Goal: Information Seeking & Learning: Learn about a topic

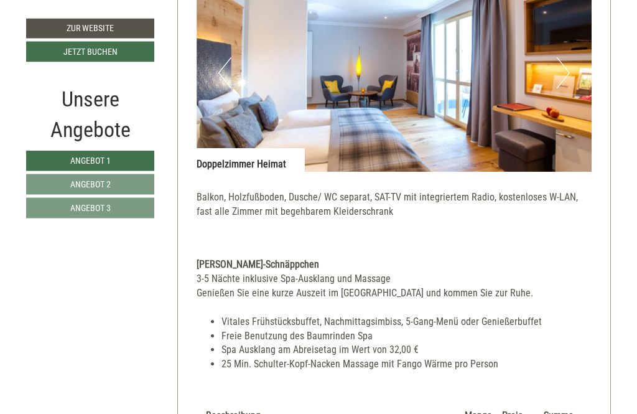
scroll to position [2408, 0]
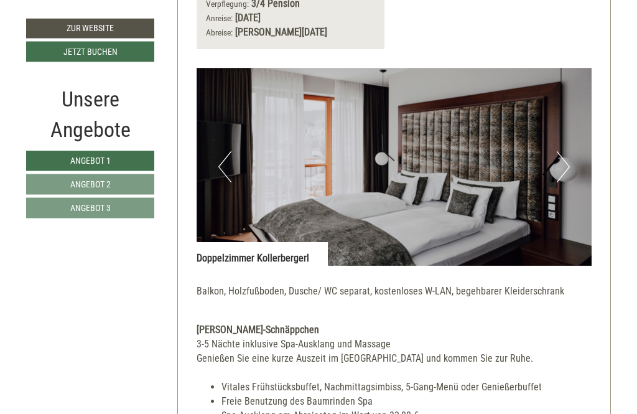
click at [567, 152] on button "Next" at bounding box center [563, 167] width 13 height 31
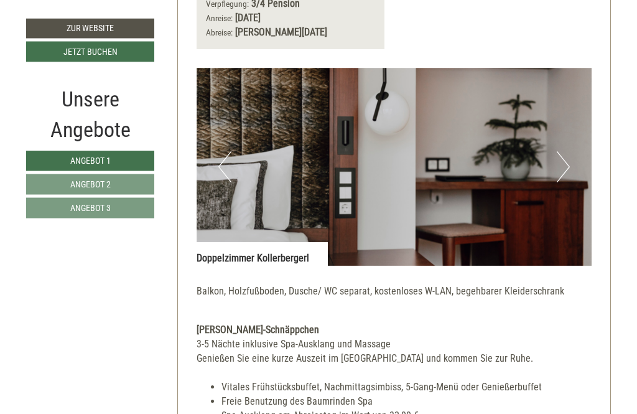
scroll to position [1506, 0]
click at [571, 139] on img at bounding box center [395, 167] width 396 height 198
click at [559, 151] on button "Next" at bounding box center [563, 166] width 13 height 31
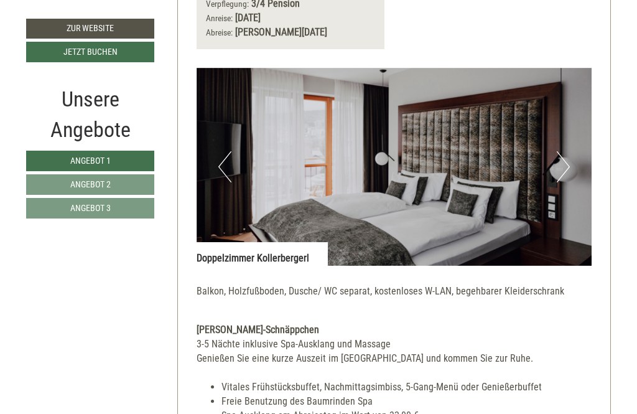
click at [562, 151] on button "Next" at bounding box center [563, 166] width 13 height 31
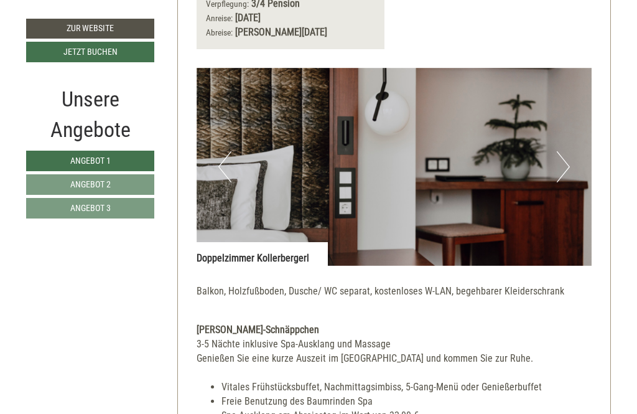
click at [566, 151] on button "Next" at bounding box center [563, 166] width 13 height 31
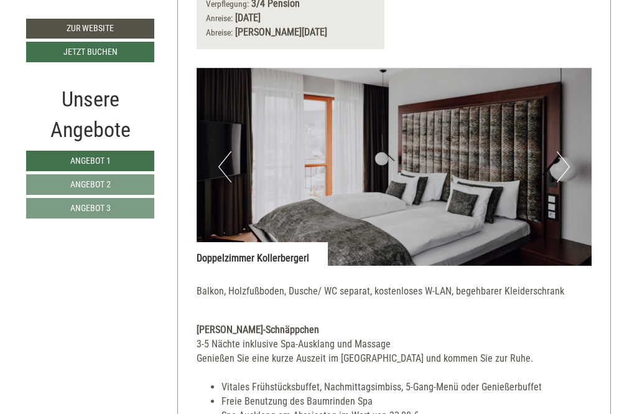
click at [560, 151] on button "Next" at bounding box center [563, 166] width 13 height 31
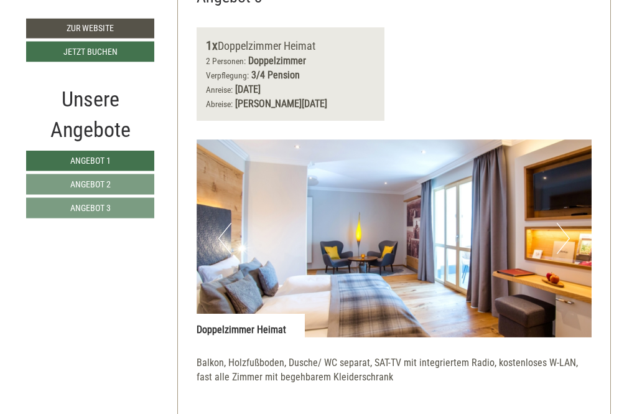
scroll to position [2239, 0]
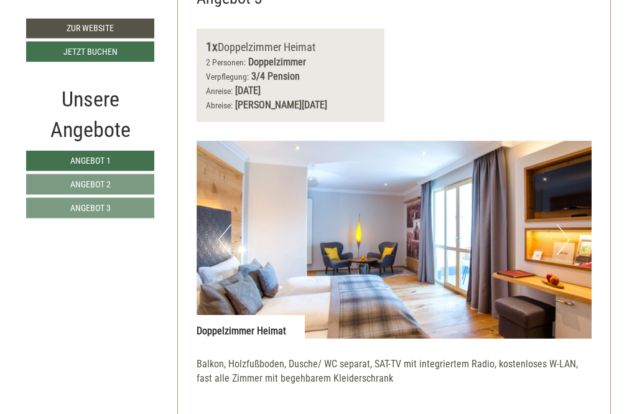
click at [563, 225] on button "Next" at bounding box center [563, 240] width 13 height 31
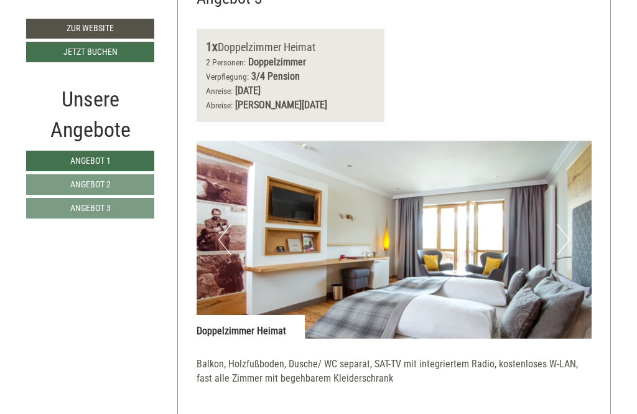
click at [553, 207] on img at bounding box center [395, 240] width 396 height 198
click at [563, 224] on button "Next" at bounding box center [563, 239] width 13 height 31
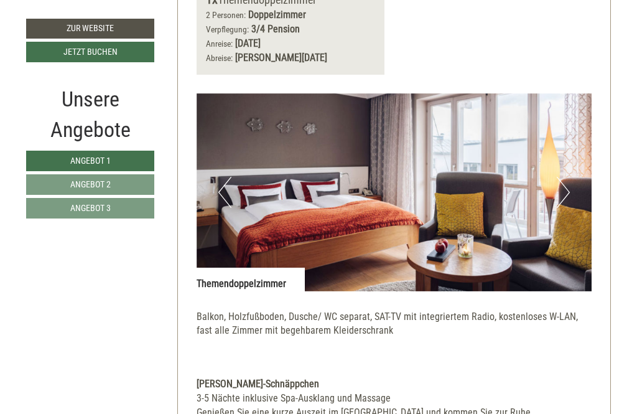
scroll to position [661, 0]
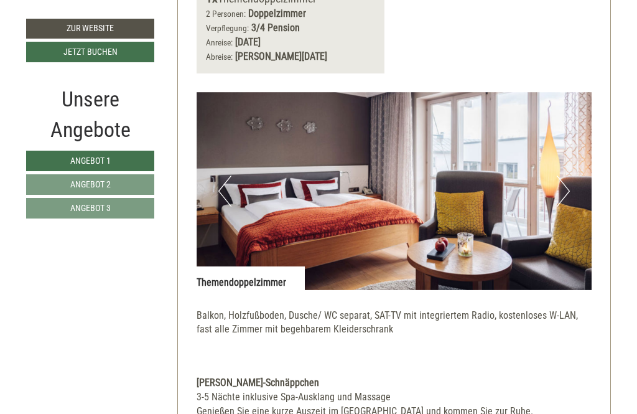
click at [563, 176] on button "Next" at bounding box center [563, 191] width 13 height 31
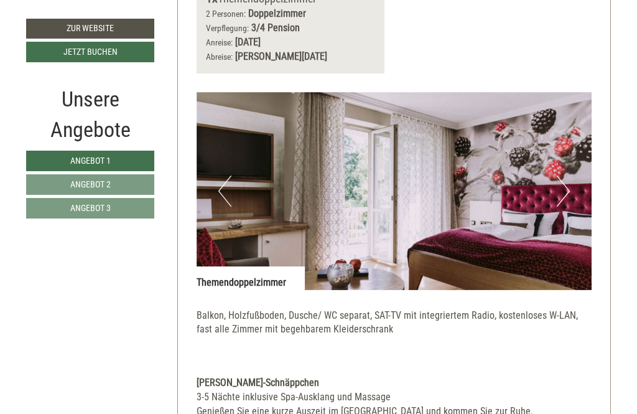
click at [562, 176] on button "Next" at bounding box center [563, 191] width 13 height 31
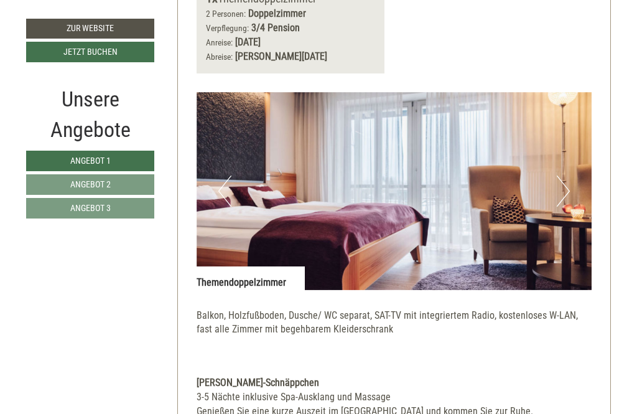
click at [564, 176] on button "Next" at bounding box center [563, 191] width 13 height 31
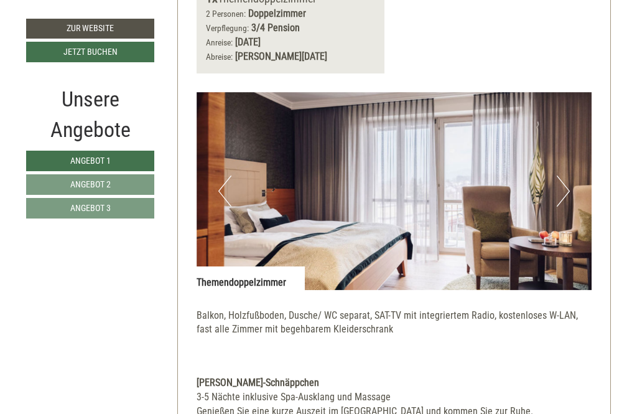
click at [569, 176] on button "Next" at bounding box center [563, 191] width 13 height 31
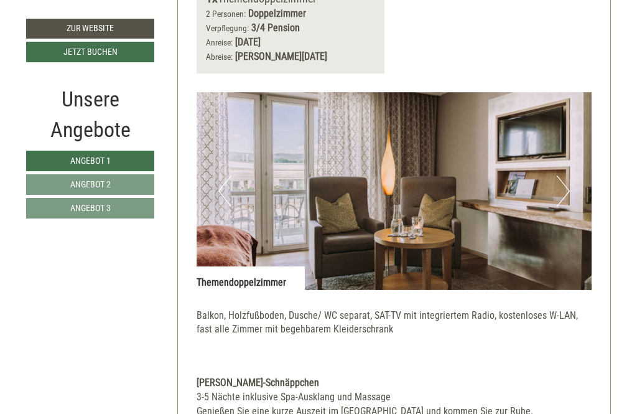
click at [562, 176] on button "Next" at bounding box center [563, 191] width 13 height 31
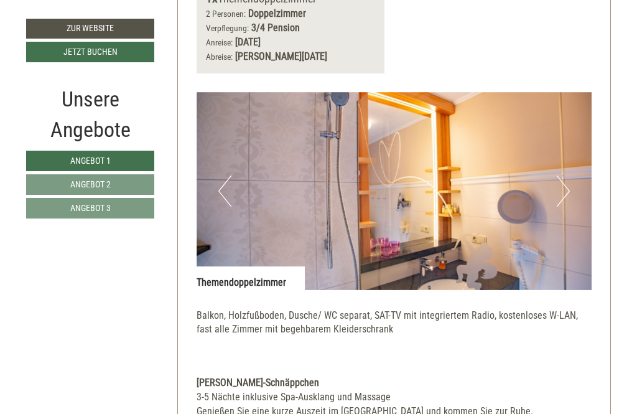
click at [562, 176] on button "Next" at bounding box center [563, 191] width 13 height 31
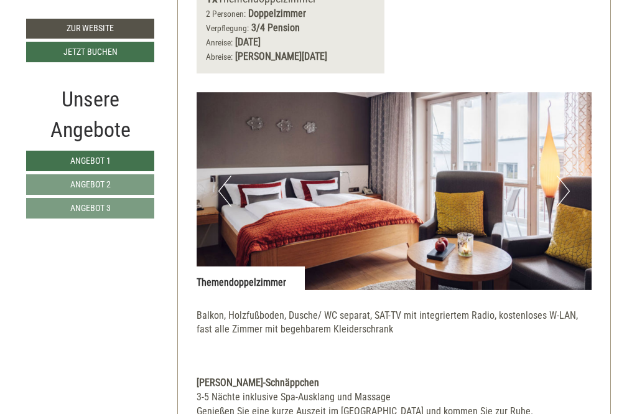
click at [562, 176] on button "Next" at bounding box center [563, 191] width 13 height 31
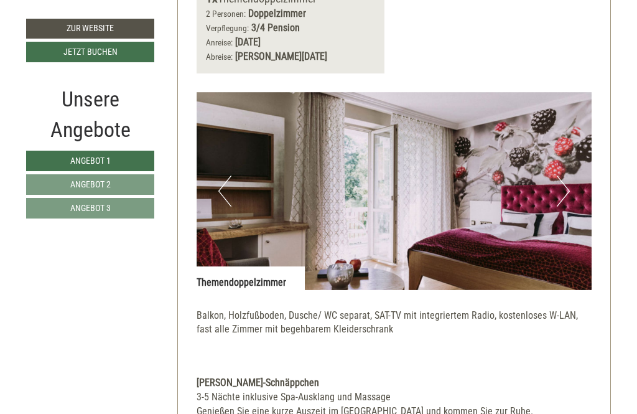
click at [567, 176] on button "Next" at bounding box center [563, 191] width 13 height 31
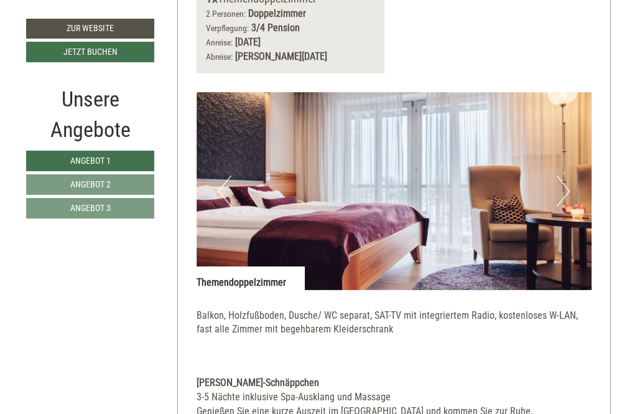
click at [564, 176] on button "Next" at bounding box center [563, 191] width 13 height 31
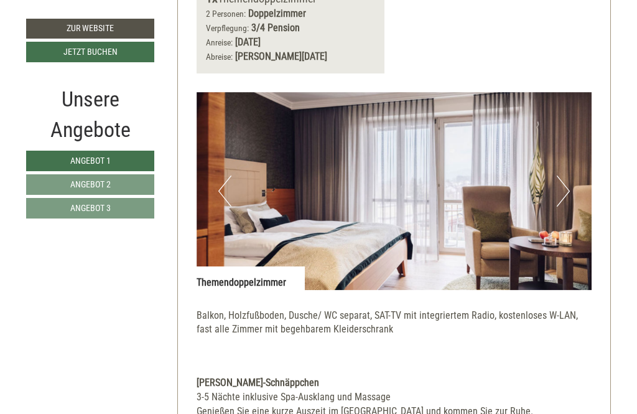
click at [567, 176] on button "Next" at bounding box center [563, 191] width 13 height 31
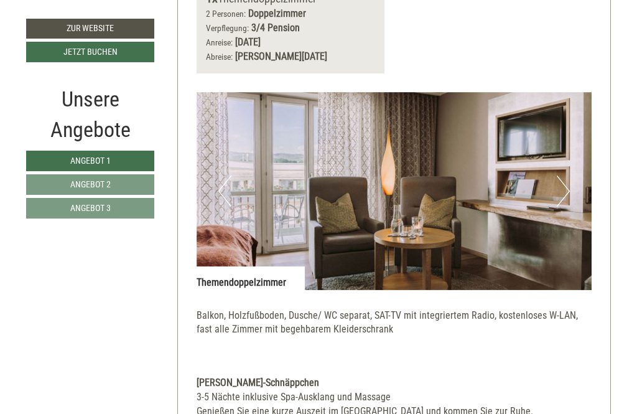
click at [567, 176] on button "Next" at bounding box center [563, 191] width 13 height 31
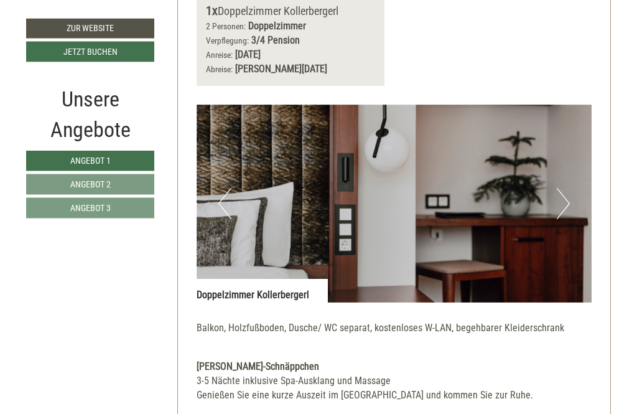
scroll to position [1469, 0]
click at [567, 188] on button "Next" at bounding box center [563, 203] width 13 height 31
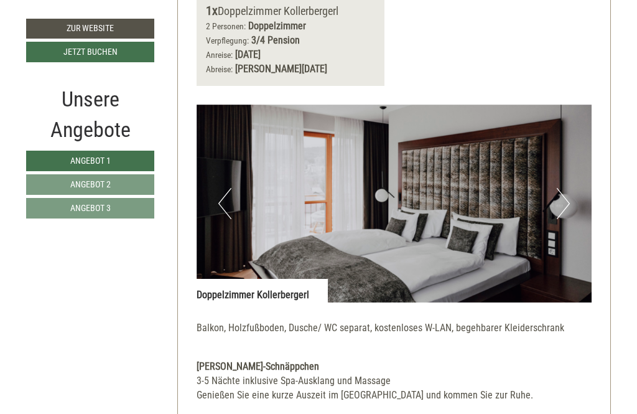
click at [556, 169] on img at bounding box center [395, 204] width 396 height 198
click at [559, 188] on button "Next" at bounding box center [563, 203] width 13 height 31
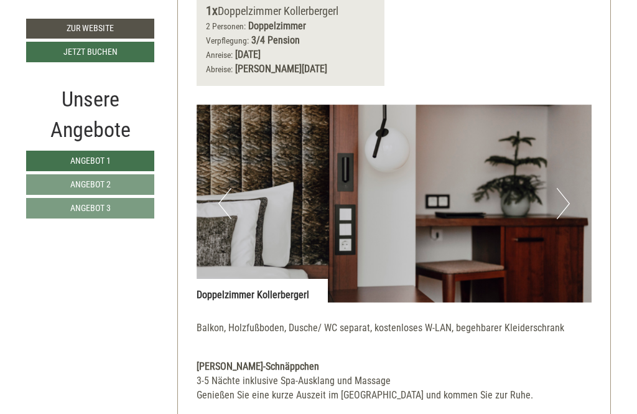
click at [560, 188] on button "Next" at bounding box center [563, 203] width 13 height 31
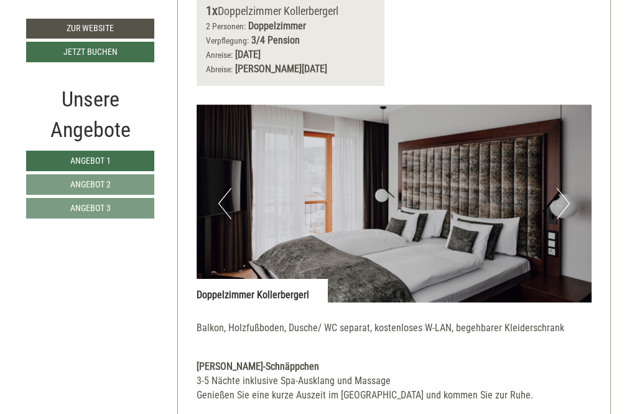
click at [559, 188] on button "Next" at bounding box center [563, 203] width 13 height 31
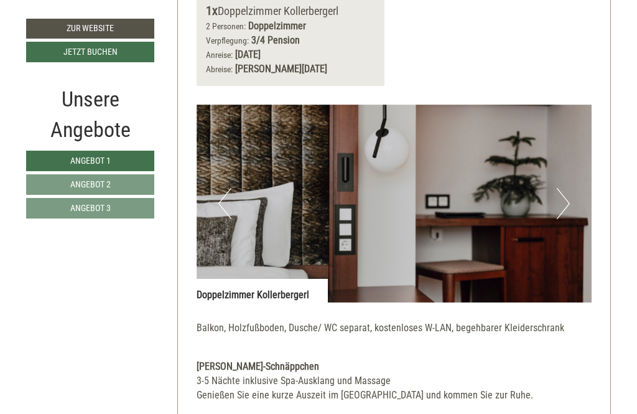
click at [558, 188] on button "Next" at bounding box center [563, 203] width 13 height 31
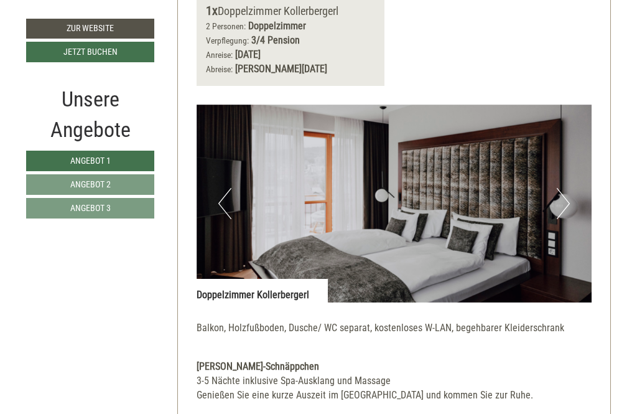
click at [560, 188] on button "Next" at bounding box center [563, 203] width 13 height 31
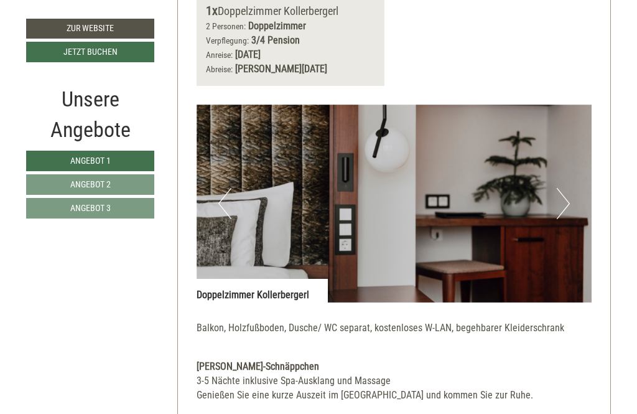
click at [562, 188] on button "Next" at bounding box center [563, 203] width 13 height 31
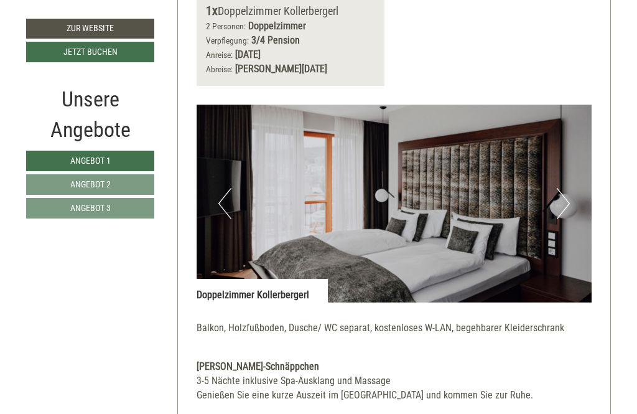
click at [563, 188] on button "Next" at bounding box center [563, 203] width 13 height 31
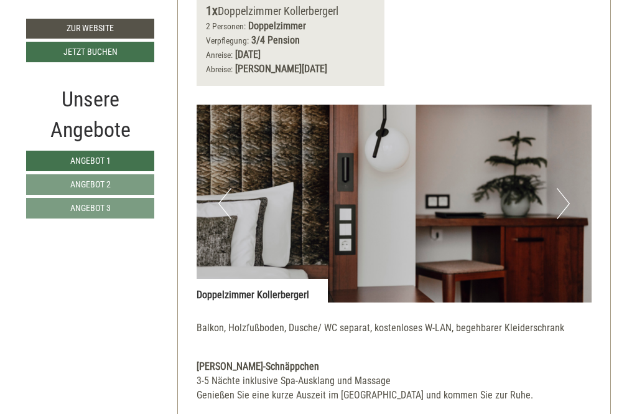
click at [567, 188] on button "Next" at bounding box center [563, 203] width 13 height 31
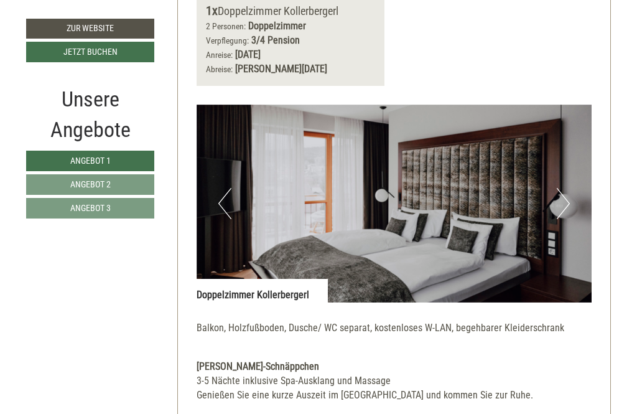
click at [565, 188] on button "Next" at bounding box center [563, 203] width 13 height 31
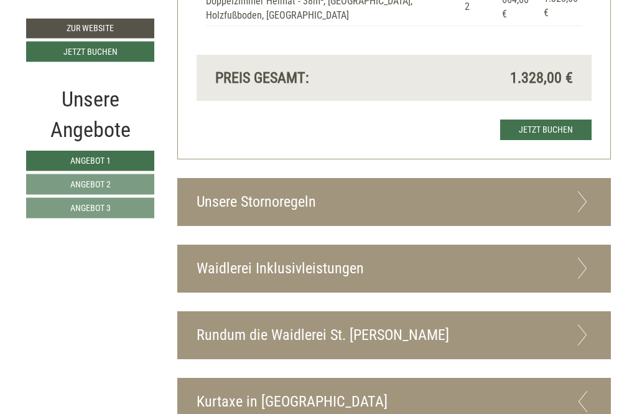
scroll to position [2844, 0]
click at [517, 245] on div "Waidlerei Inklusivleistungen" at bounding box center [394, 268] width 433 height 47
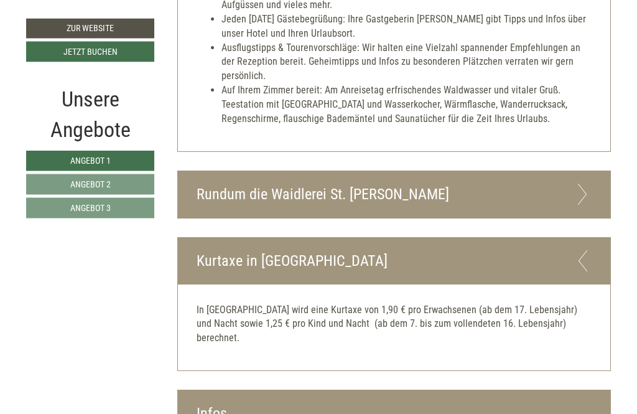
scroll to position [3458, 0]
click at [384, 171] on div "Rundum die Waidlerei St. [PERSON_NAME]" at bounding box center [394, 194] width 433 height 47
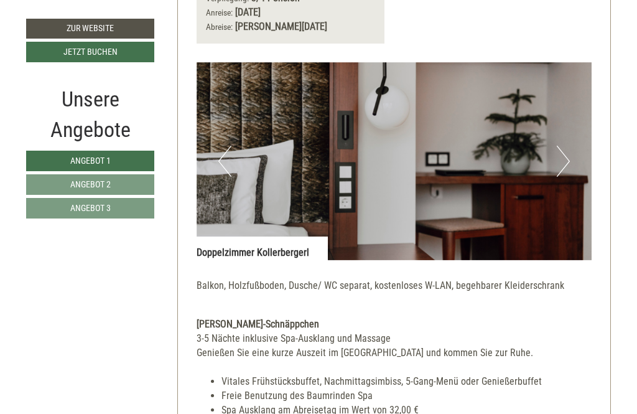
scroll to position [1498, 0]
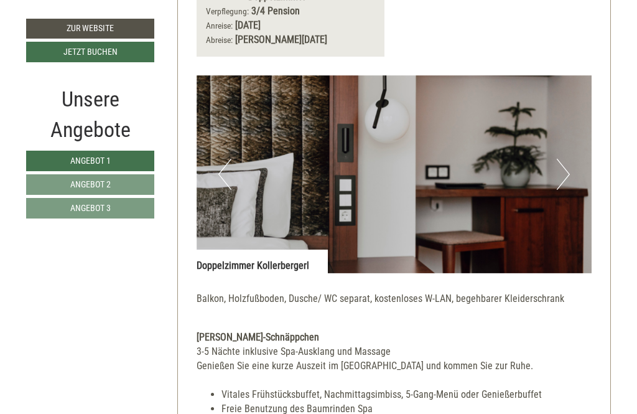
click at [282, 250] on div "Doppelzimmer Kollerbergerl" at bounding box center [262, 262] width 131 height 24
click at [313, 250] on div "Doppelzimmer Kollerbergerl" at bounding box center [262, 262] width 131 height 24
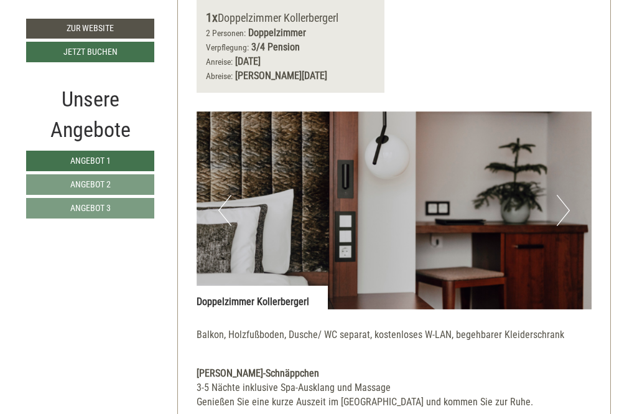
scroll to position [1456, 0]
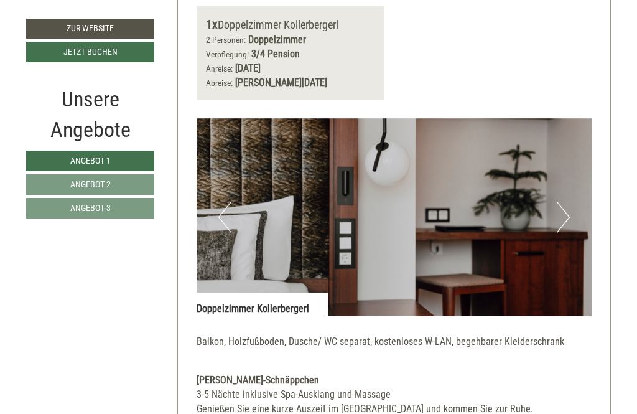
click at [565, 202] on button "Next" at bounding box center [563, 217] width 13 height 31
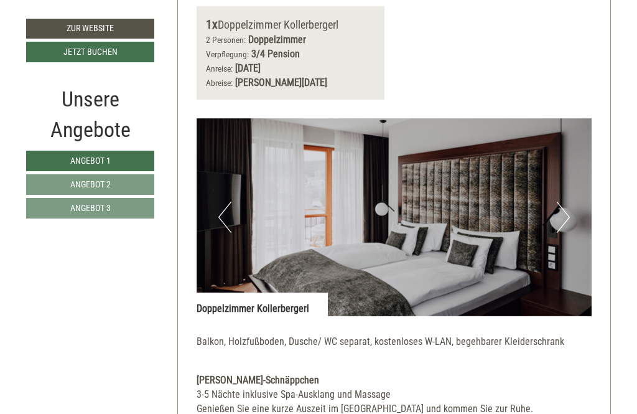
click at [560, 202] on button "Next" at bounding box center [563, 217] width 13 height 31
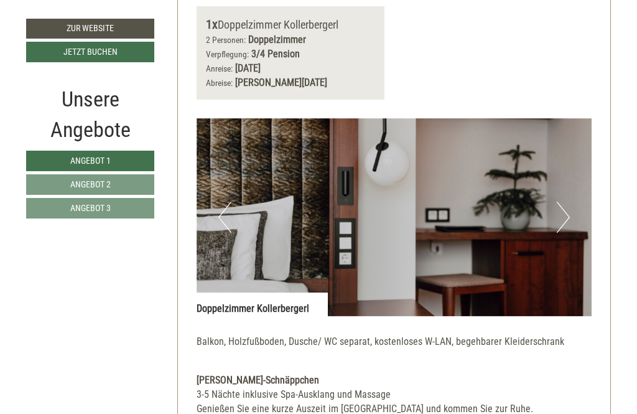
click at [567, 202] on button "Next" at bounding box center [563, 217] width 13 height 31
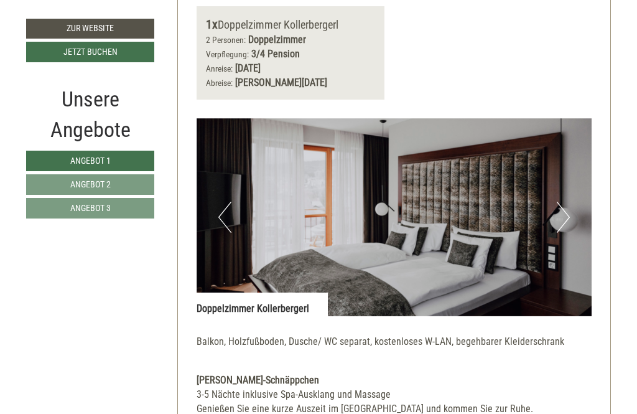
click at [568, 202] on button "Next" at bounding box center [563, 217] width 13 height 31
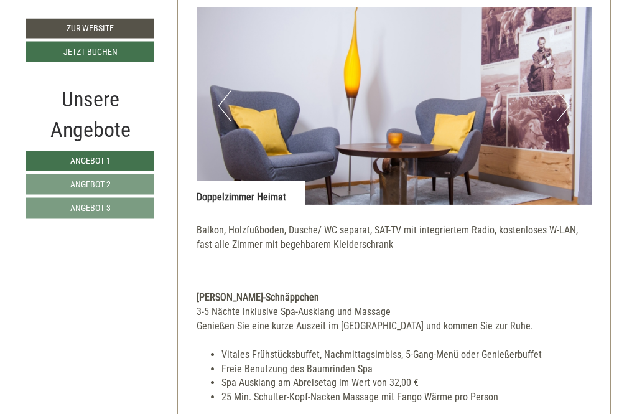
scroll to position [2374, 0]
click at [567, 90] on button "Next" at bounding box center [563, 105] width 13 height 31
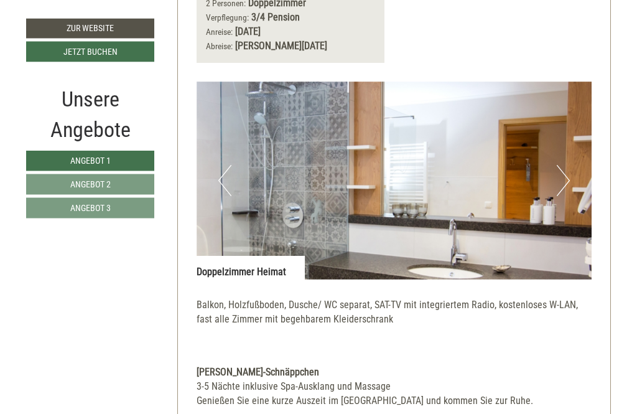
scroll to position [2297, 0]
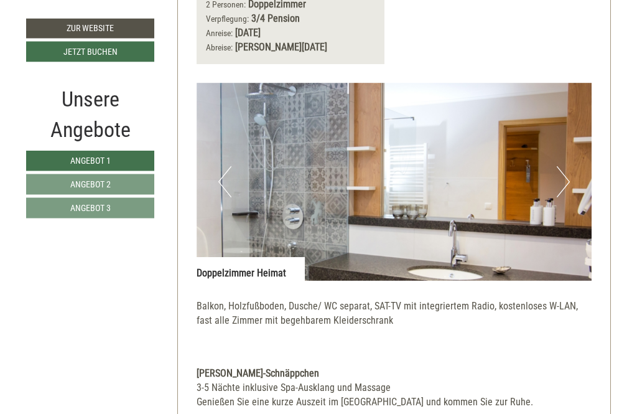
click at [556, 138] on img at bounding box center [395, 182] width 396 height 198
click at [568, 167] on button "Next" at bounding box center [563, 182] width 13 height 31
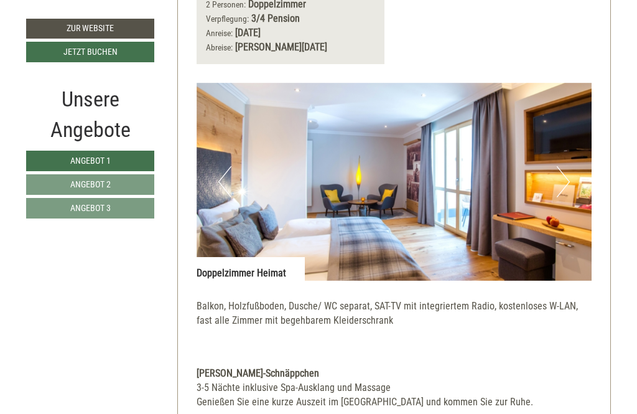
click at [560, 166] on button "Next" at bounding box center [563, 181] width 13 height 31
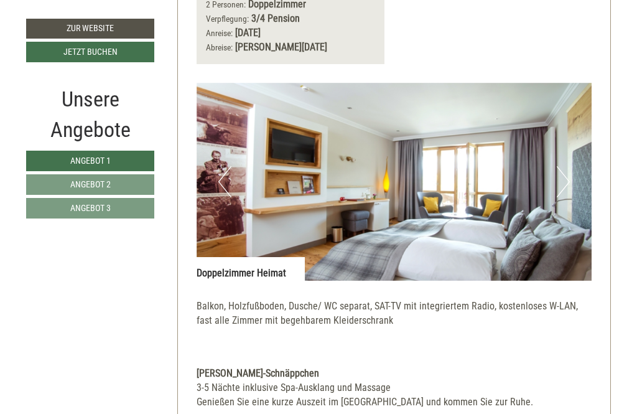
click at [557, 166] on button "Next" at bounding box center [563, 181] width 13 height 31
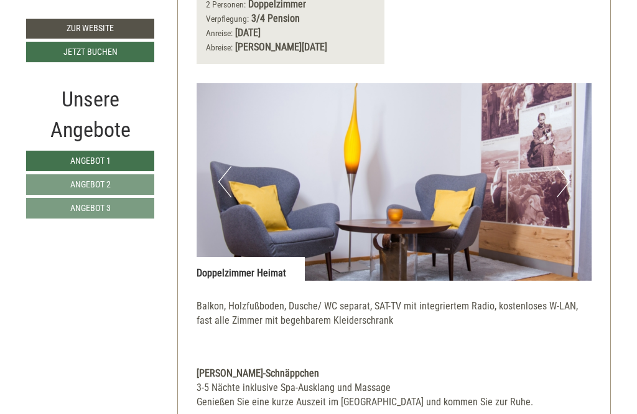
click at [560, 166] on button "Next" at bounding box center [563, 181] width 13 height 31
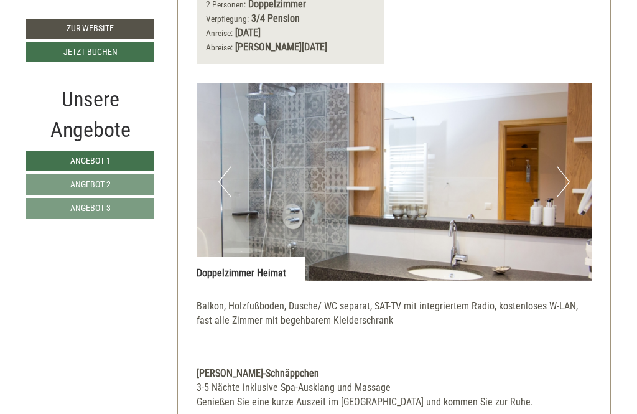
click at [564, 166] on button "Next" at bounding box center [563, 181] width 13 height 31
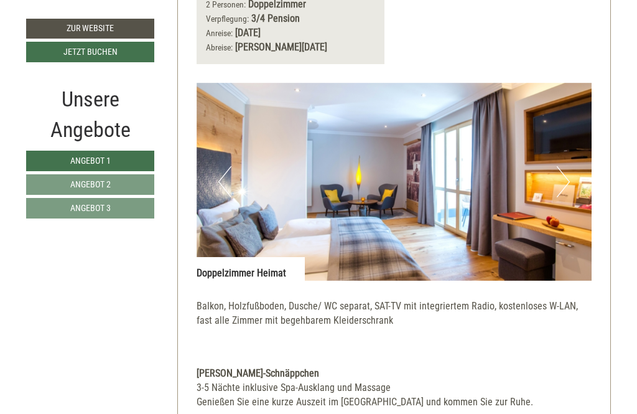
click at [559, 166] on button "Next" at bounding box center [563, 181] width 13 height 31
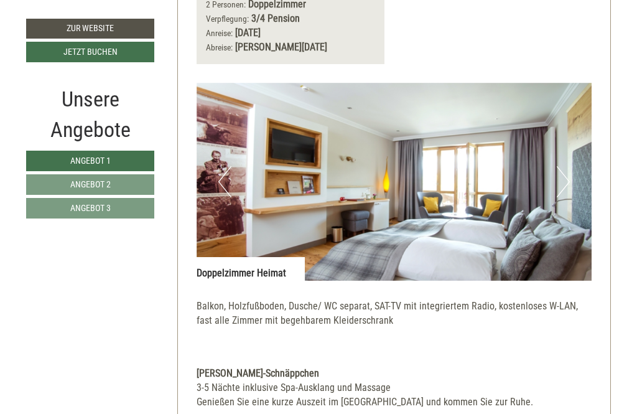
click at [563, 166] on button "Next" at bounding box center [563, 181] width 13 height 31
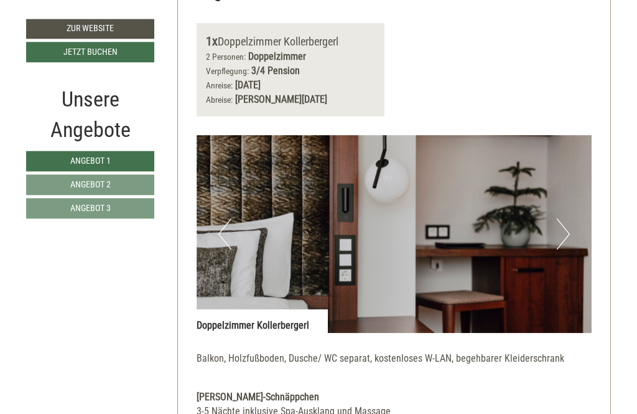
scroll to position [1426, 0]
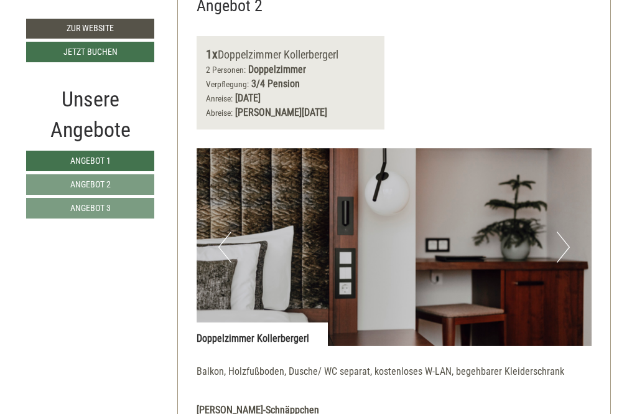
click at [557, 219] on img at bounding box center [395, 247] width 396 height 198
click at [560, 232] on button "Next" at bounding box center [563, 247] width 13 height 31
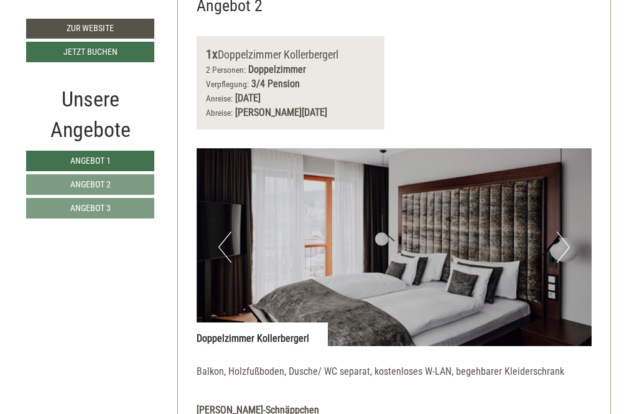
click at [563, 232] on button "Next" at bounding box center [563, 247] width 13 height 31
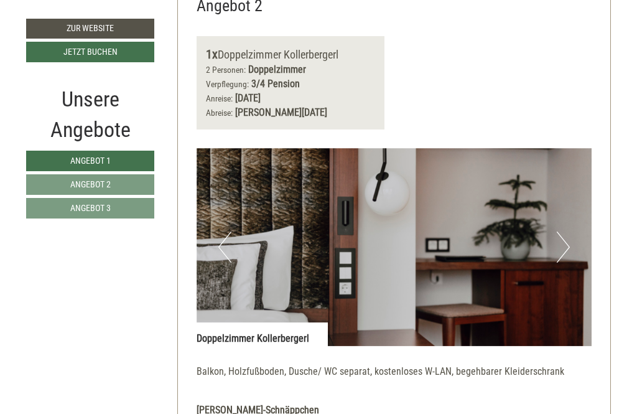
click at [564, 232] on button "Next" at bounding box center [563, 247] width 13 height 31
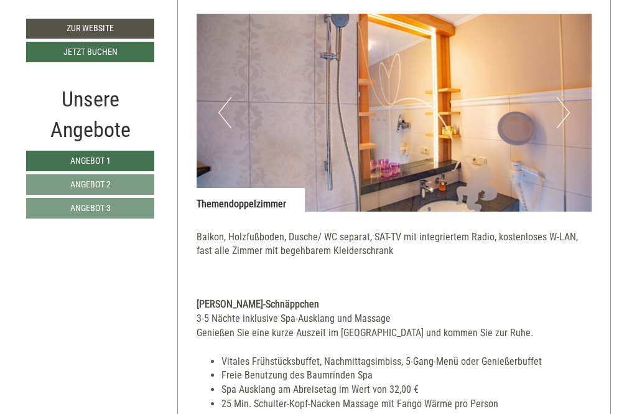
scroll to position [736, 0]
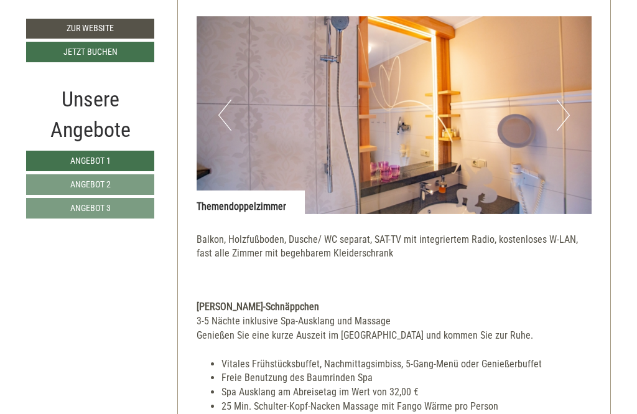
click at [558, 100] on button "Next" at bounding box center [563, 115] width 13 height 31
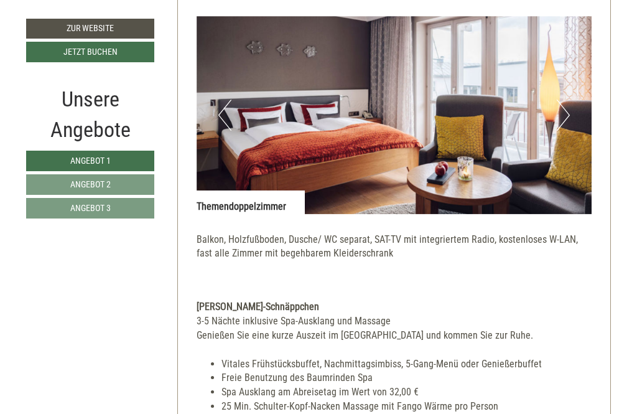
click at [570, 100] on button "Next" at bounding box center [563, 115] width 13 height 31
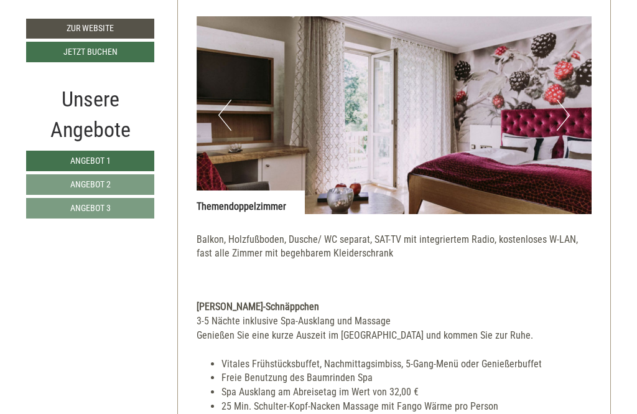
click at [561, 100] on button "Next" at bounding box center [563, 115] width 13 height 31
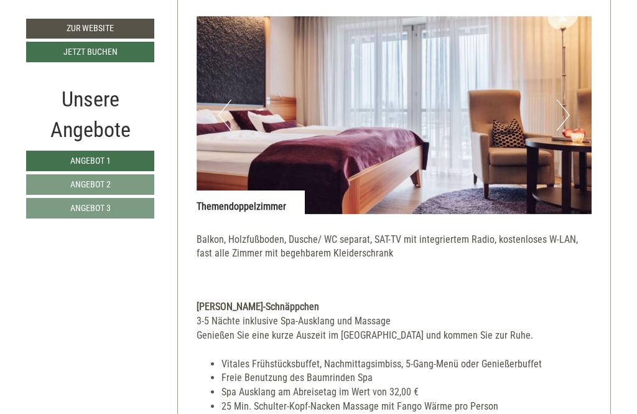
click at [558, 100] on button "Next" at bounding box center [563, 115] width 13 height 31
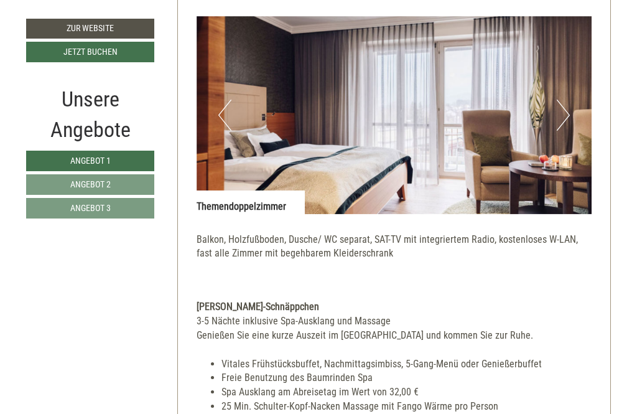
click at [562, 100] on button "Next" at bounding box center [563, 115] width 13 height 31
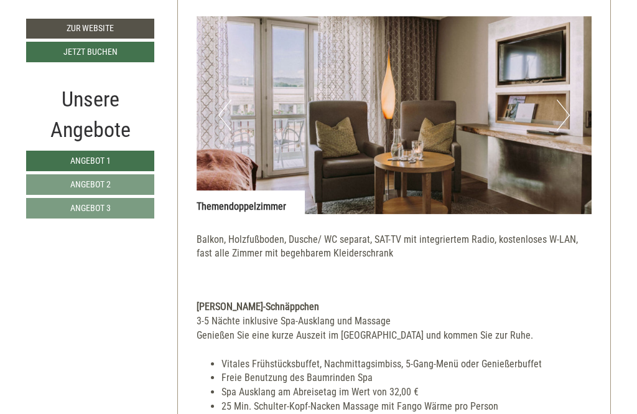
click at [556, 100] on img at bounding box center [395, 115] width 396 height 198
click at [569, 100] on button "Next" at bounding box center [563, 115] width 13 height 31
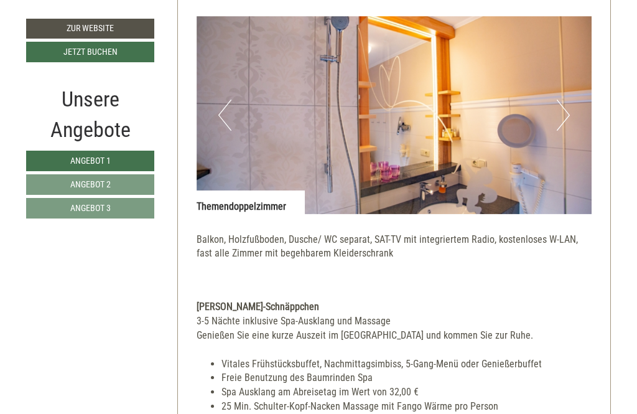
click at [563, 100] on button "Next" at bounding box center [563, 115] width 13 height 31
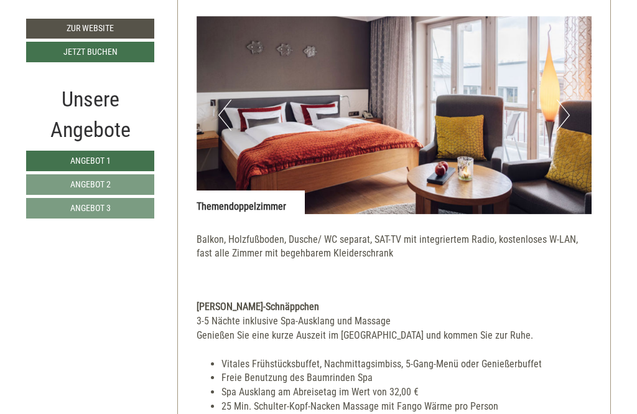
click at [566, 100] on button "Next" at bounding box center [563, 115] width 13 height 31
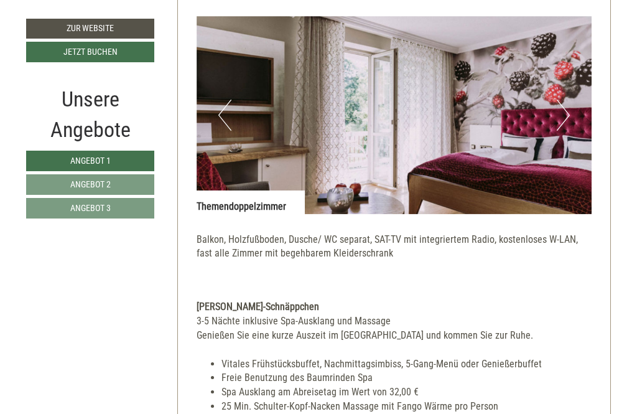
click at [563, 100] on button "Next" at bounding box center [563, 115] width 13 height 31
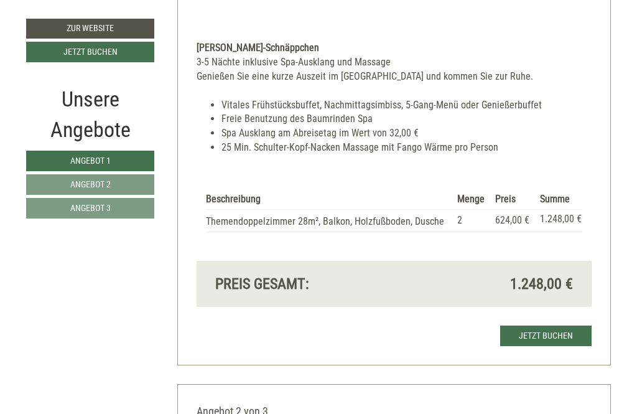
scroll to position [993, 0]
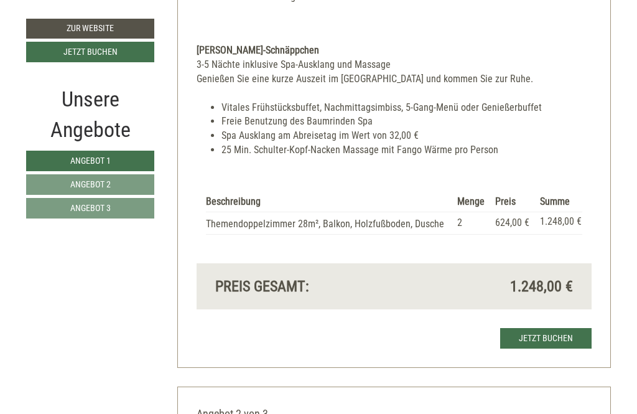
click at [121, 180] on link "Angebot 2" at bounding box center [90, 184] width 128 height 21
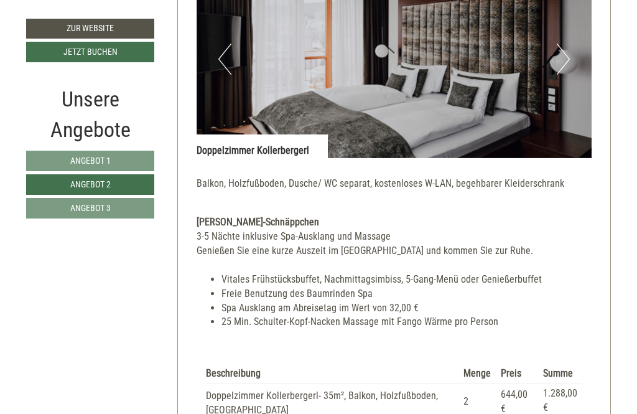
scroll to position [801, 0]
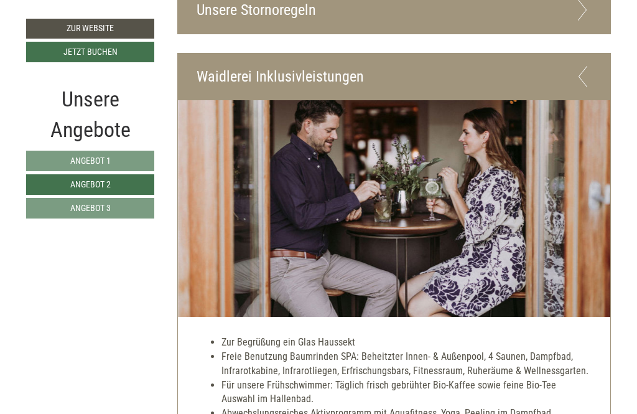
click at [136, 152] on link "Angebot 1" at bounding box center [90, 161] width 128 height 21
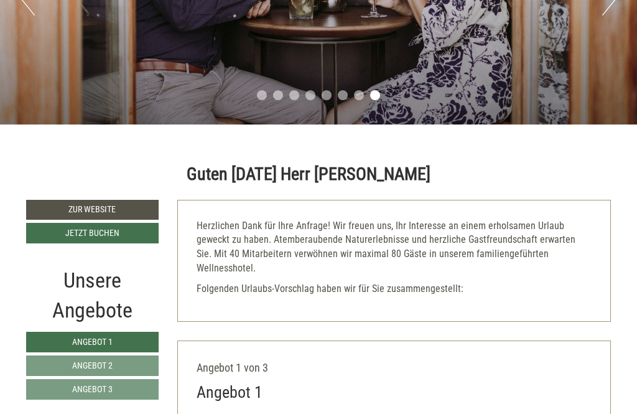
scroll to position [218, 0]
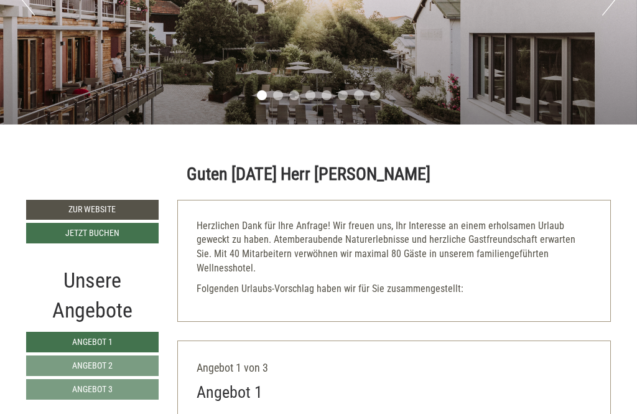
click at [112, 316] on div "Unsere Angebote" at bounding box center [92, 295] width 133 height 60
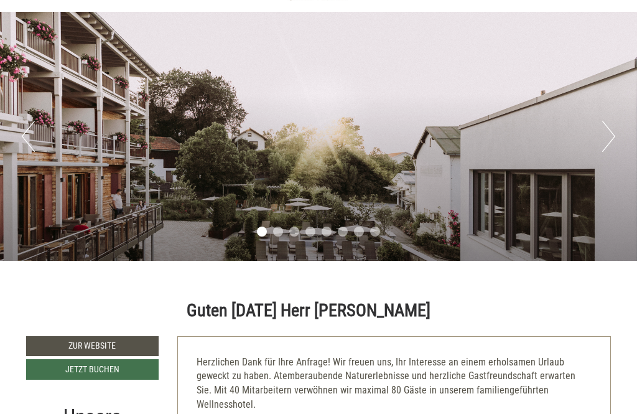
scroll to position [0, 0]
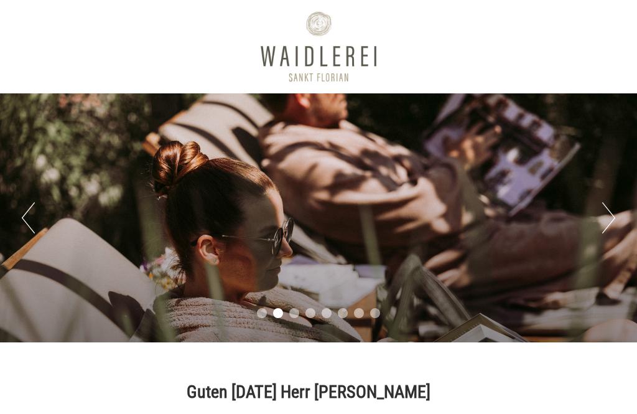
click at [595, 221] on div "Previous Next 1 2 3 4 5 6 7 8" at bounding box center [318, 217] width 637 height 249
click at [608, 217] on button "Next" at bounding box center [609, 217] width 13 height 31
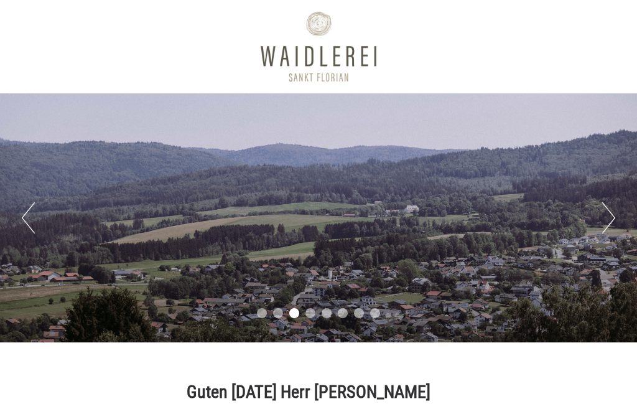
click at [609, 219] on button "Next" at bounding box center [609, 217] width 13 height 31
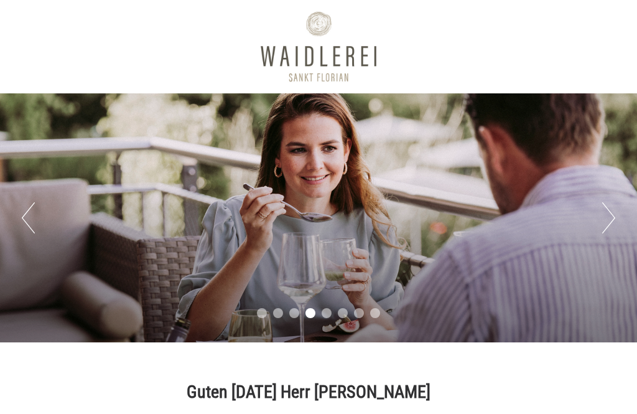
click at [603, 221] on button "Next" at bounding box center [609, 217] width 13 height 31
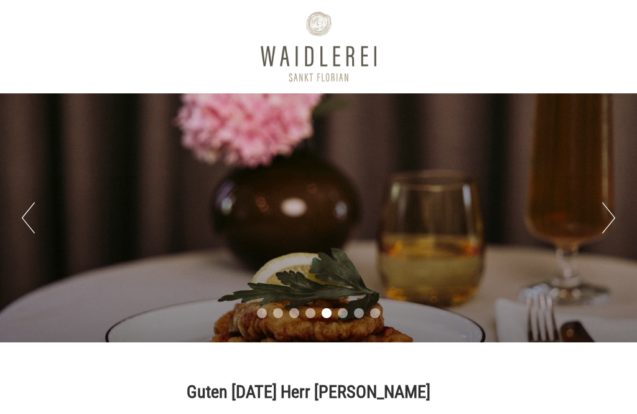
click at [608, 220] on button "Next" at bounding box center [609, 217] width 13 height 31
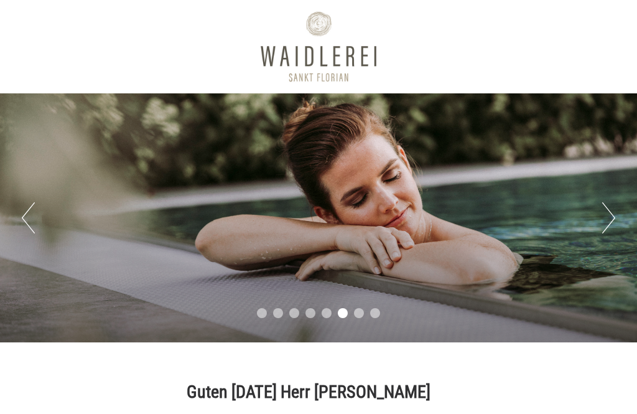
click at [609, 219] on button "Next" at bounding box center [609, 217] width 13 height 31
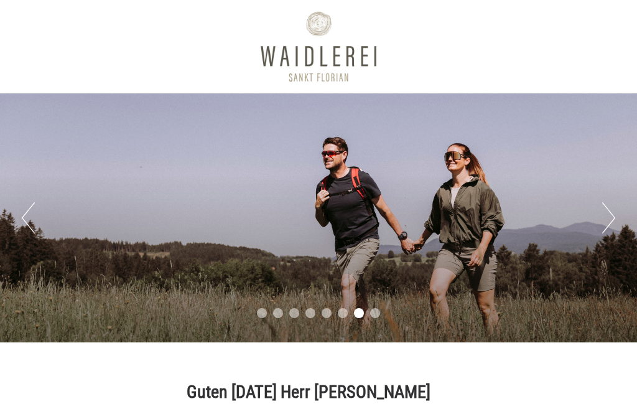
click at [612, 220] on button "Next" at bounding box center [609, 217] width 13 height 31
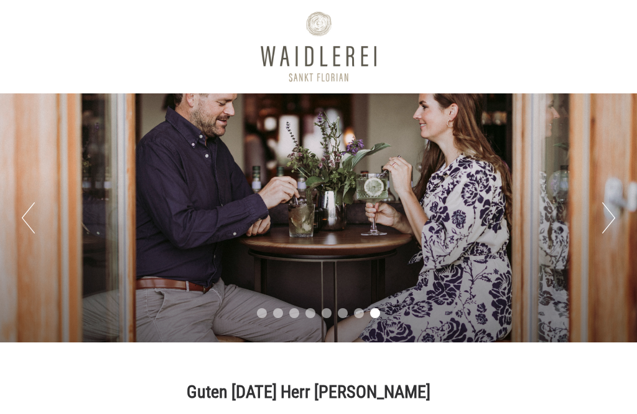
click at [608, 214] on button "Next" at bounding box center [609, 217] width 13 height 31
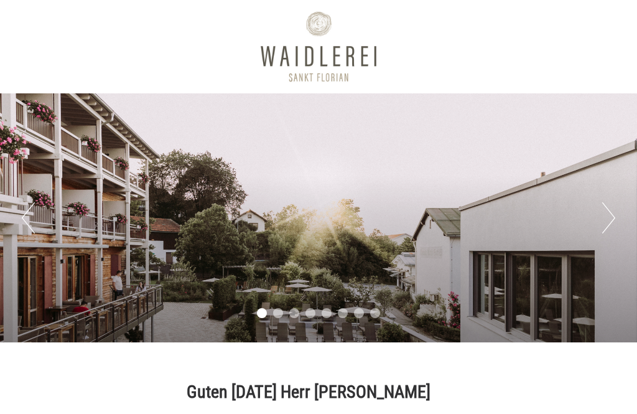
click at [608, 226] on button "Next" at bounding box center [609, 217] width 13 height 31
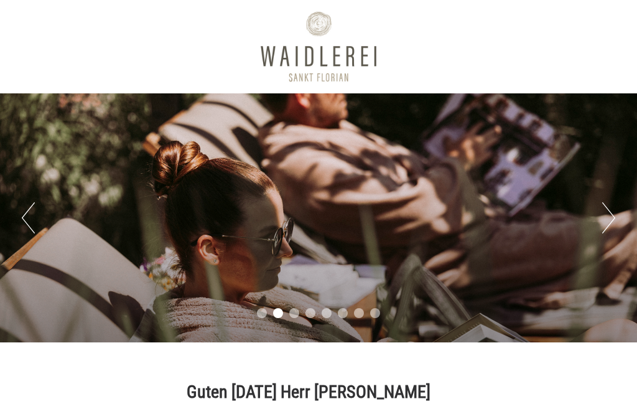
click at [606, 216] on button "Next" at bounding box center [609, 217] width 13 height 31
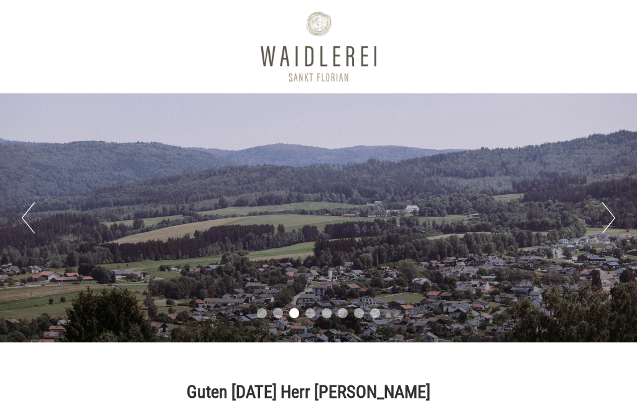
click at [605, 217] on button "Next" at bounding box center [609, 217] width 13 height 31
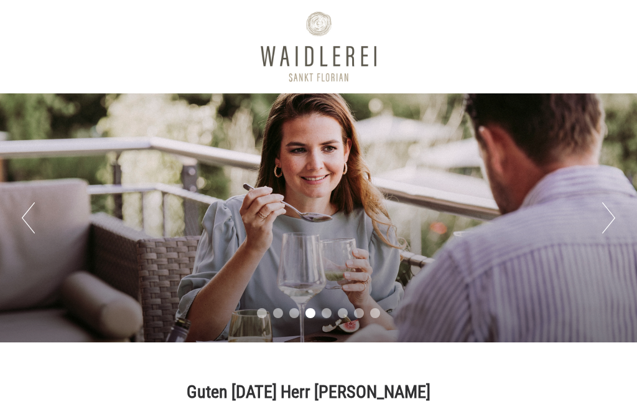
click at [605, 218] on button "Next" at bounding box center [609, 217] width 13 height 31
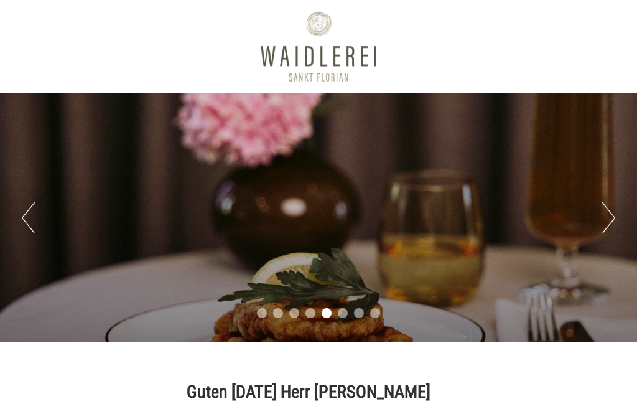
click at [604, 220] on button "Next" at bounding box center [609, 217] width 13 height 31
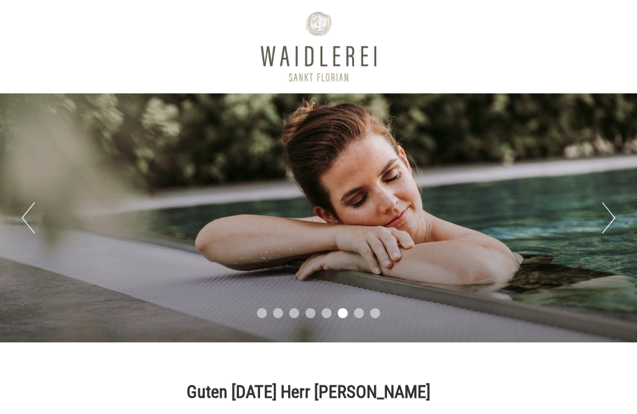
click at [611, 218] on button "Next" at bounding box center [609, 217] width 13 height 31
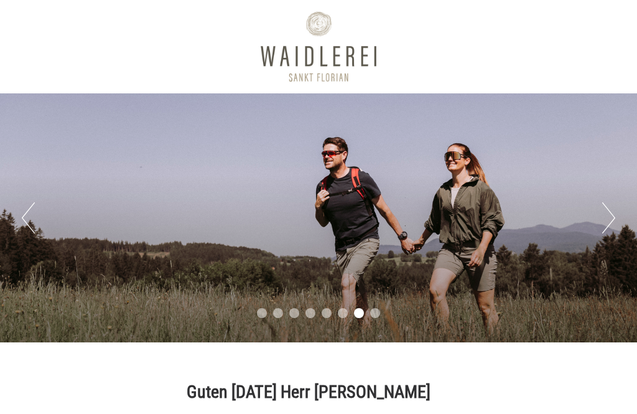
click at [612, 217] on button "Next" at bounding box center [609, 217] width 13 height 31
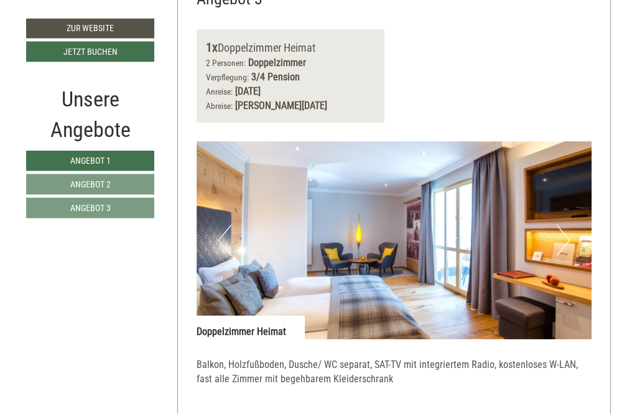
scroll to position [2239, 0]
